Goal: Task Accomplishment & Management: Use online tool/utility

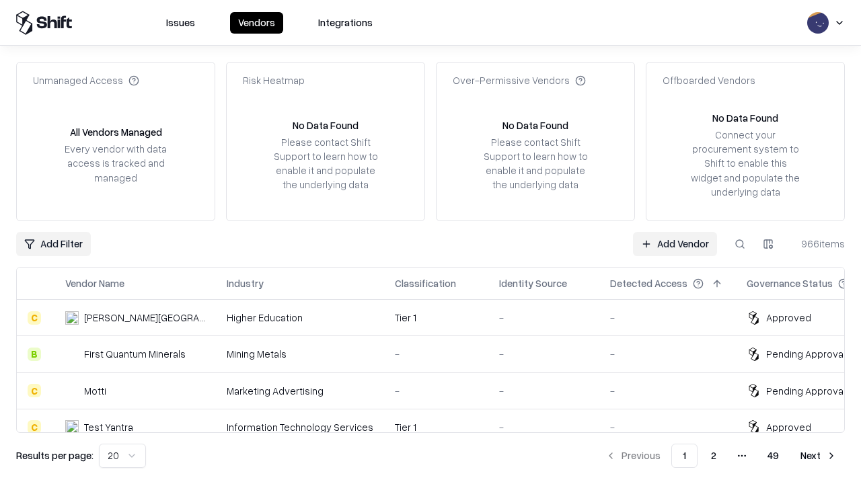
click at [674, 243] on link "Add Vendor" at bounding box center [675, 244] width 84 height 24
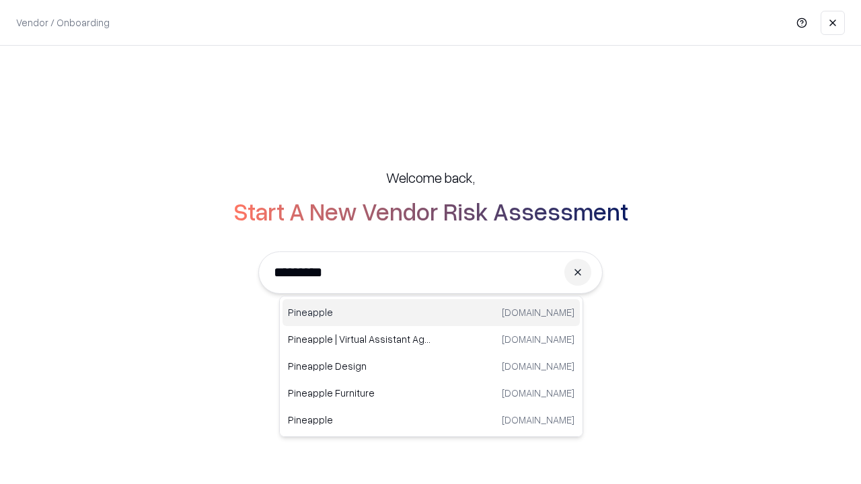
click at [431, 313] on div "Pineapple [DOMAIN_NAME]" at bounding box center [430, 312] width 297 height 27
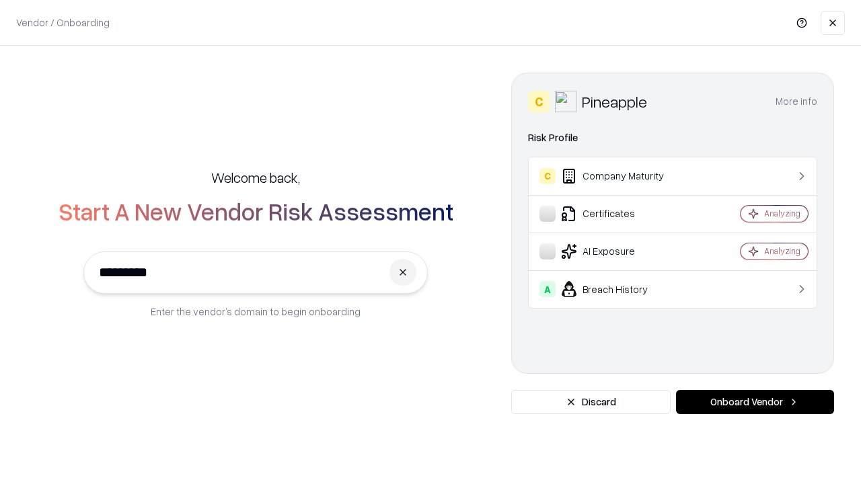
type input "*********"
click at [755, 402] on button "Onboard Vendor" at bounding box center [755, 402] width 158 height 24
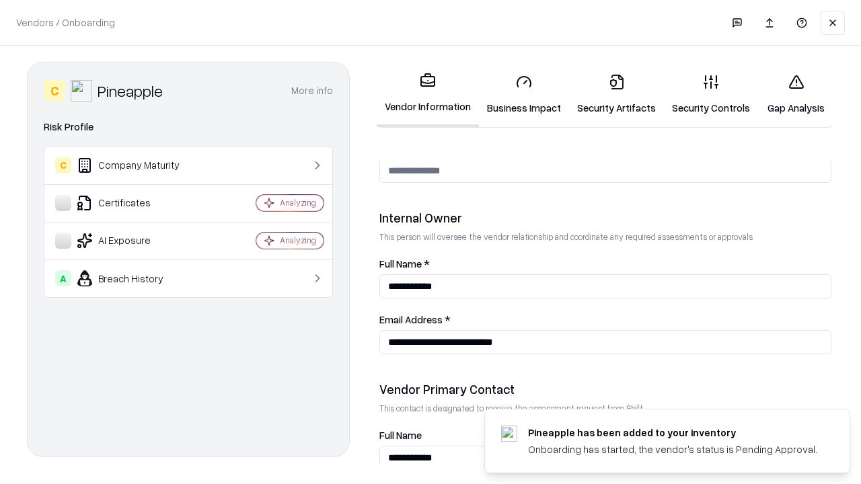
scroll to position [697, 0]
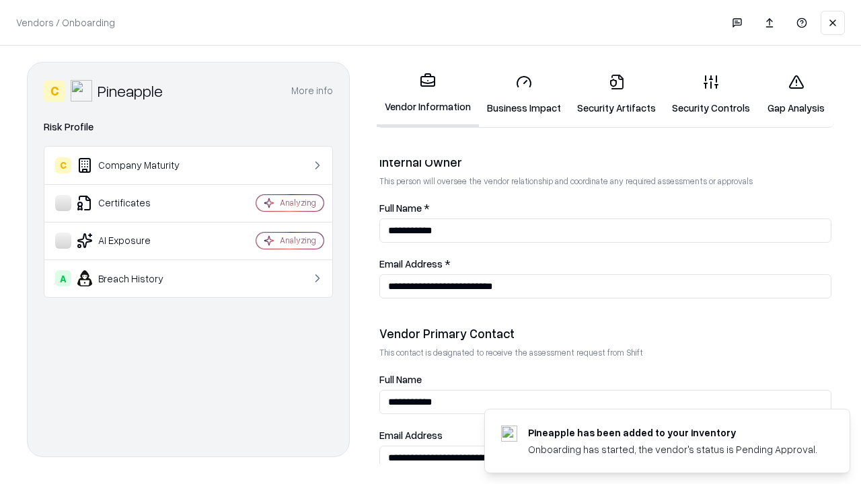
click at [524, 94] on link "Business Impact" at bounding box center [524, 94] width 90 height 63
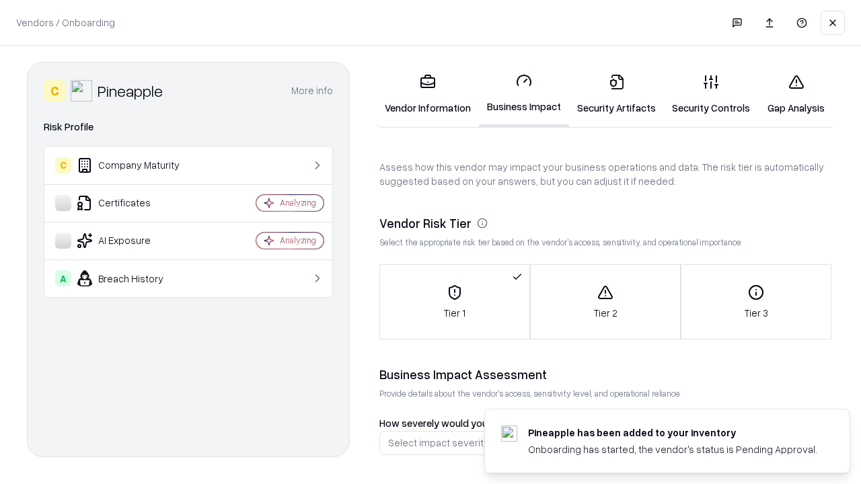
click at [616, 94] on link "Security Artifacts" at bounding box center [616, 94] width 95 height 63
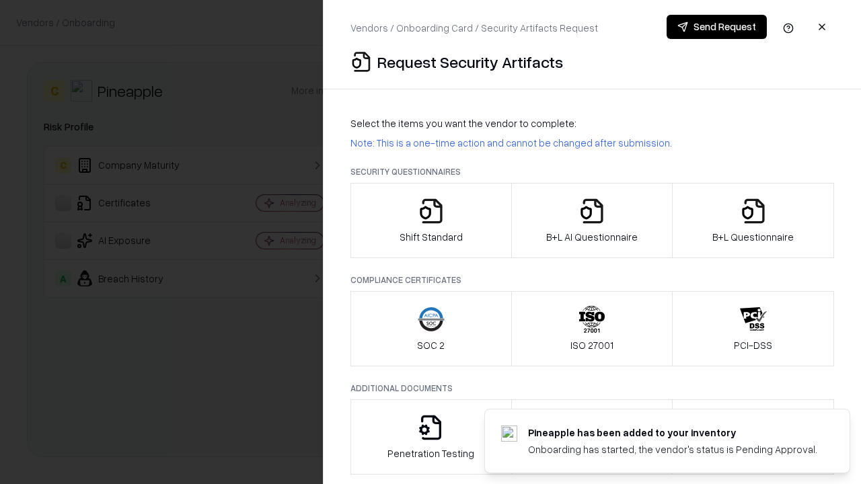
click at [430, 221] on icon "button" at bounding box center [431, 211] width 27 height 27
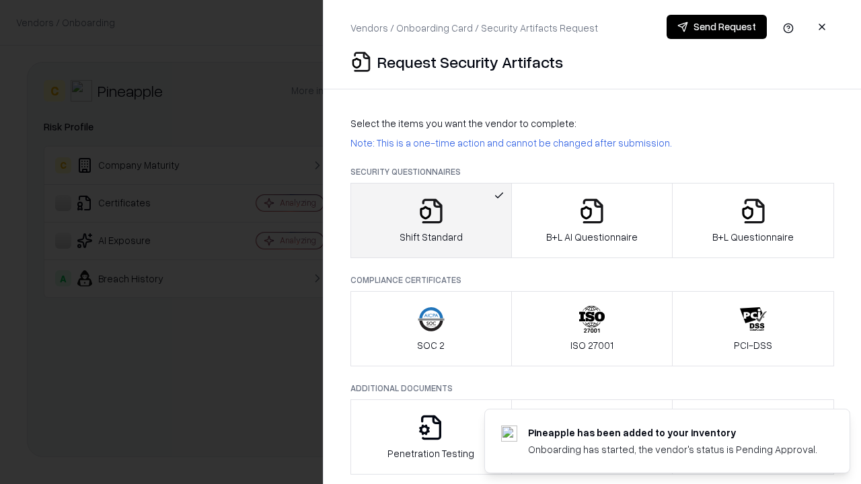
click at [716, 27] on button "Send Request" at bounding box center [716, 27] width 100 height 24
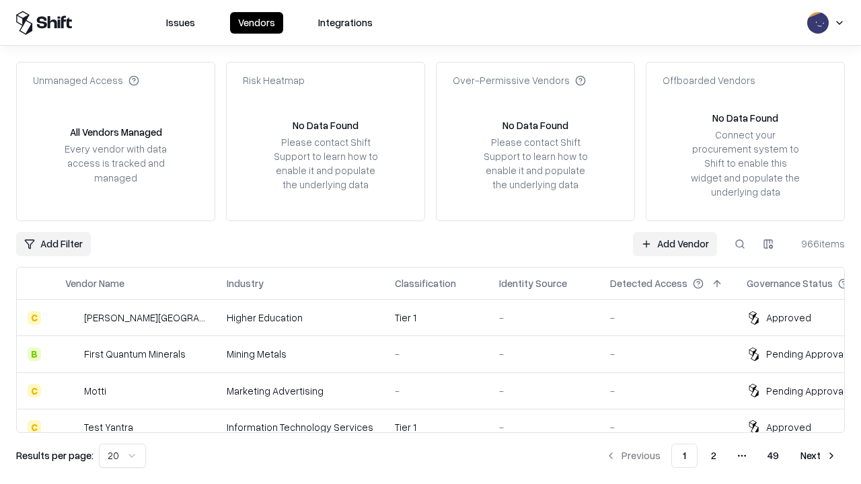
click at [740, 243] on button at bounding box center [740, 244] width 24 height 24
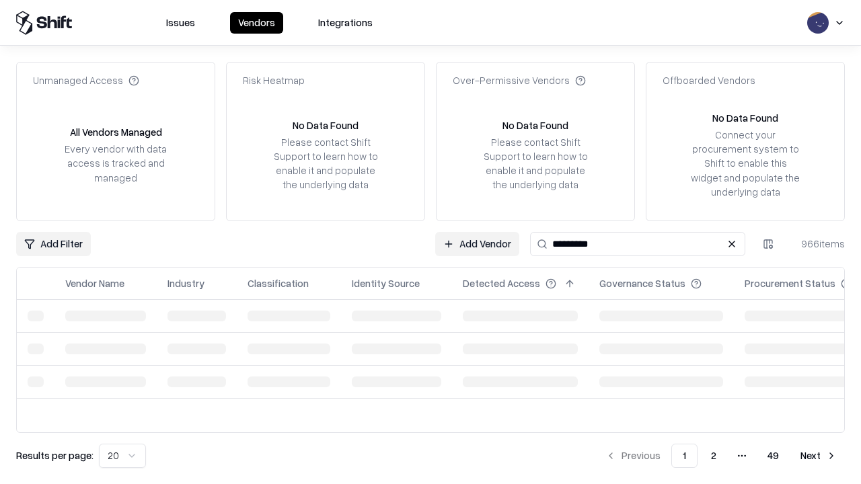
type input "*********"
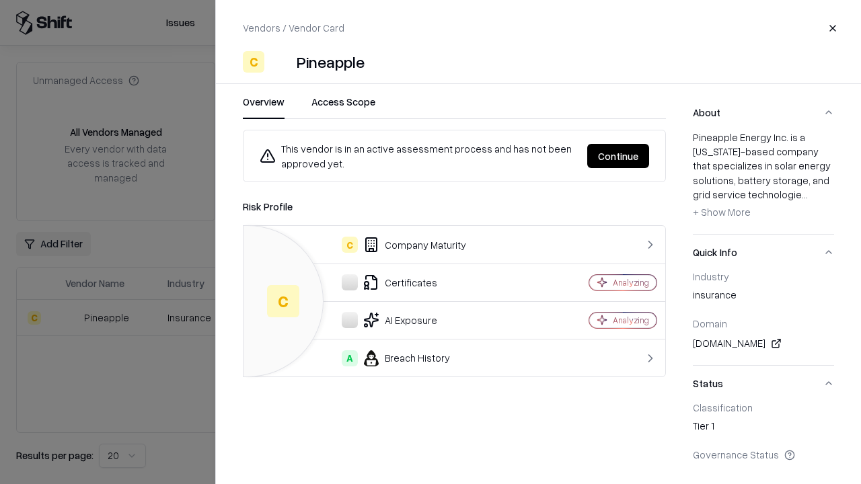
click at [618, 156] on button "Continue" at bounding box center [618, 156] width 62 height 24
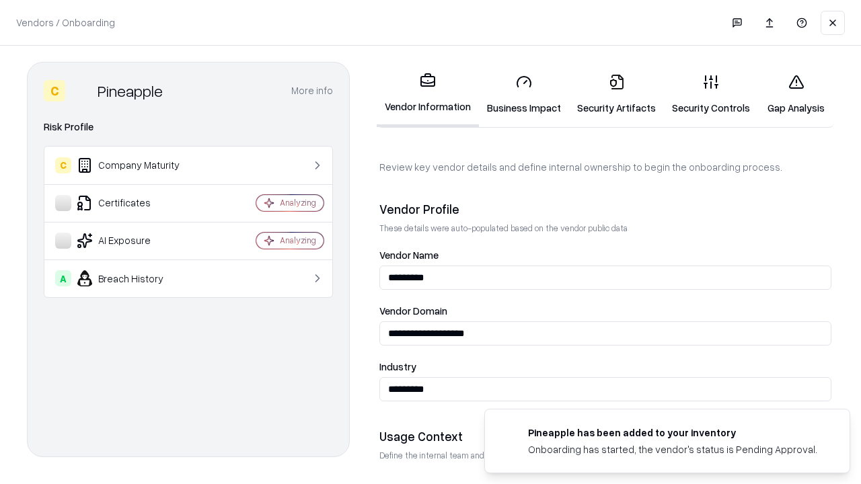
click at [616, 94] on link "Security Artifacts" at bounding box center [616, 94] width 95 height 63
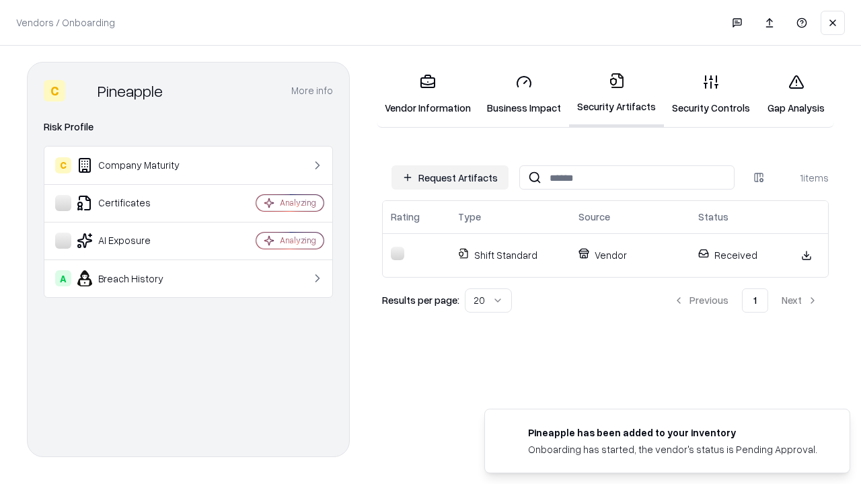
click at [796, 94] on link "Gap Analysis" at bounding box center [796, 94] width 76 height 63
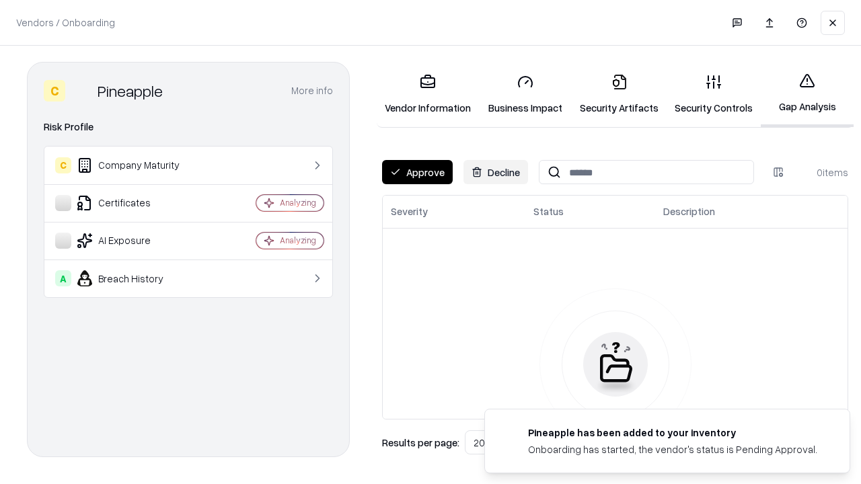
click at [417, 172] on button "Approve" at bounding box center [417, 172] width 71 height 24
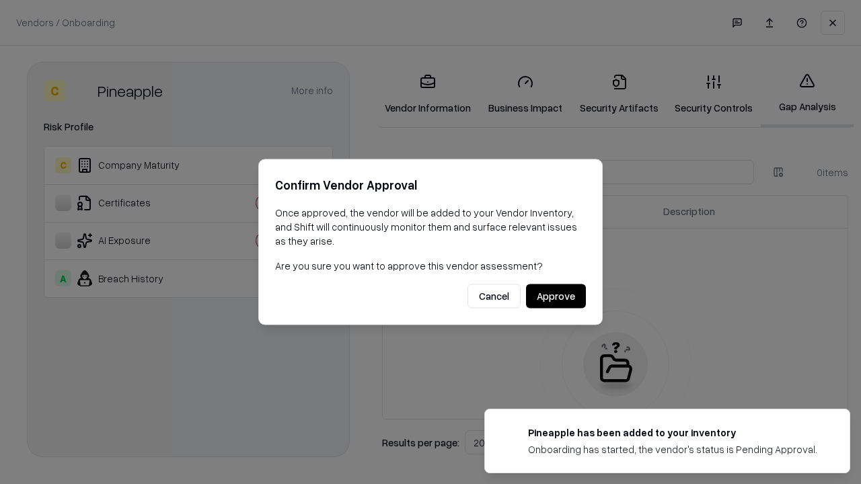
click at [555, 296] on button "Approve" at bounding box center [556, 296] width 60 height 24
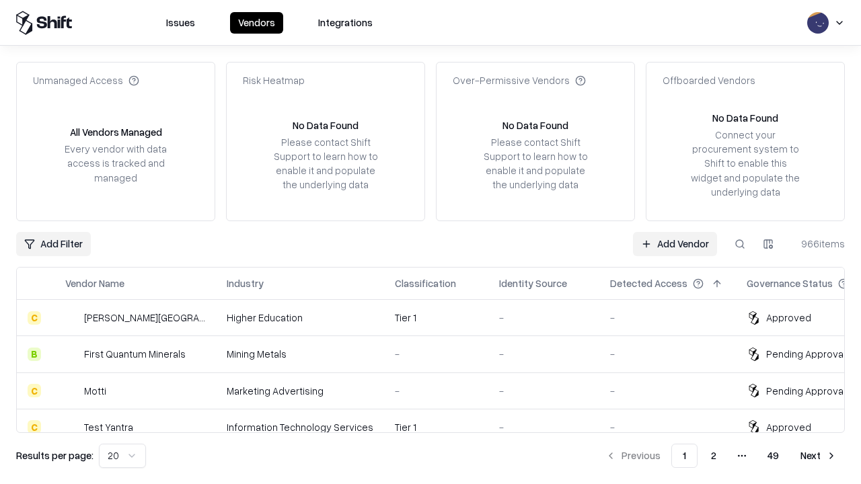
type input "*********"
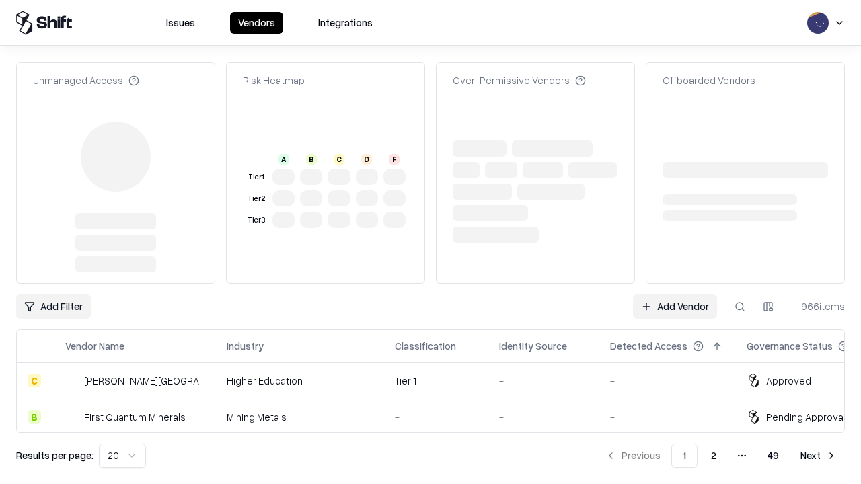
click at [674, 295] on link "Add Vendor" at bounding box center [675, 307] width 84 height 24
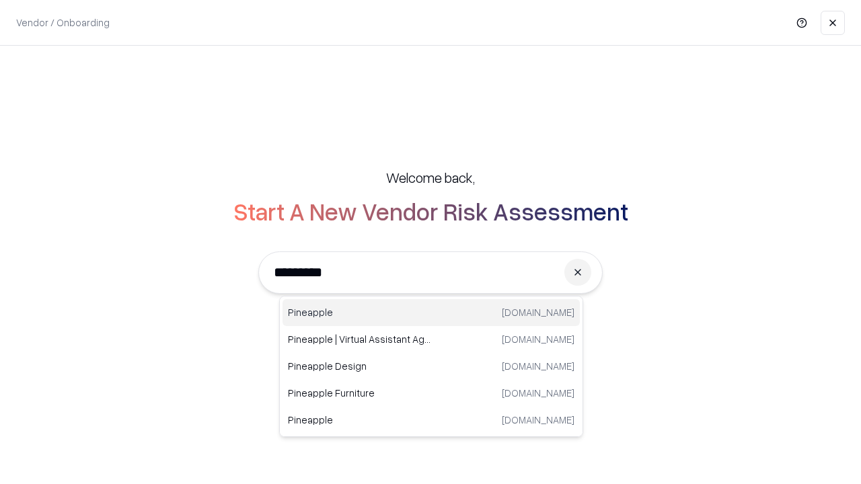
click at [431, 313] on div "Pineapple pineappleenergy.com" at bounding box center [430, 312] width 297 height 27
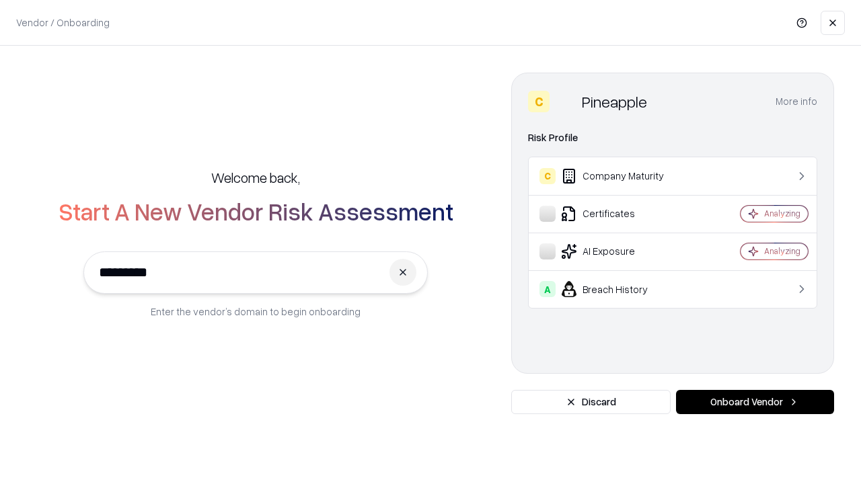
type input "*********"
click at [755, 402] on button "Onboard Vendor" at bounding box center [755, 402] width 158 height 24
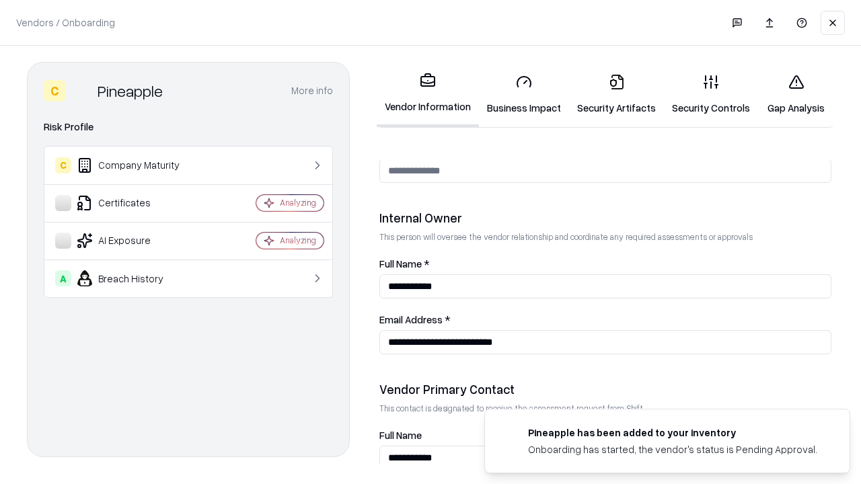
scroll to position [697, 0]
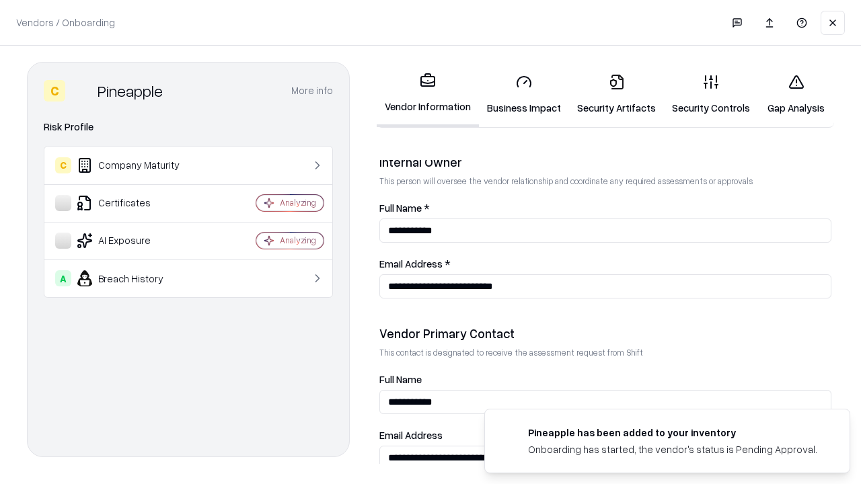
click at [796, 94] on link "Gap Analysis" at bounding box center [796, 94] width 76 height 63
